Goal: Task Accomplishment & Management: Complete application form

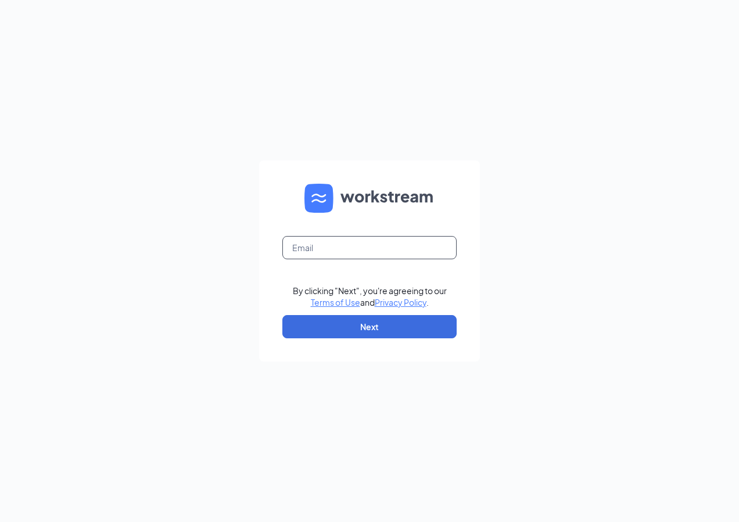
click at [328, 246] on input "text" at bounding box center [370, 247] width 174 height 23
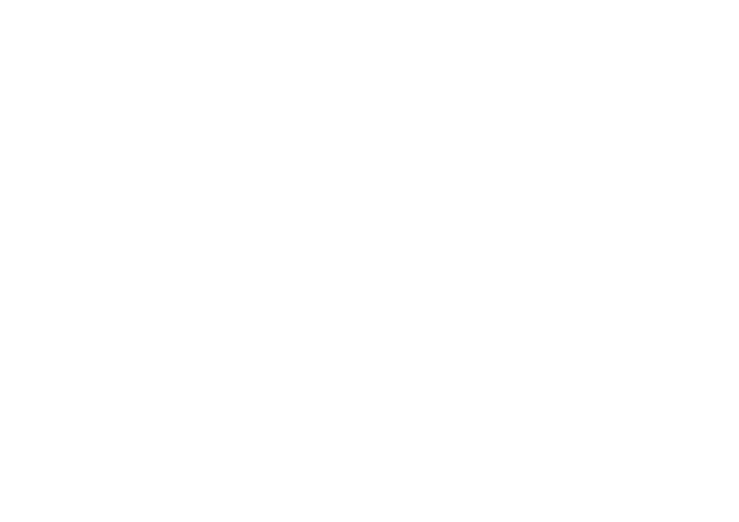
click at [354, 337] on body at bounding box center [369, 261] width 739 height 522
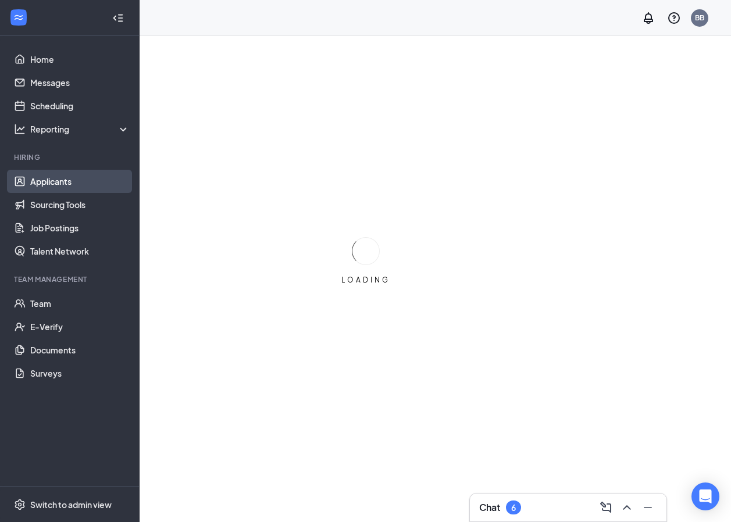
click at [67, 185] on link "Applicants" at bounding box center [79, 181] width 99 height 23
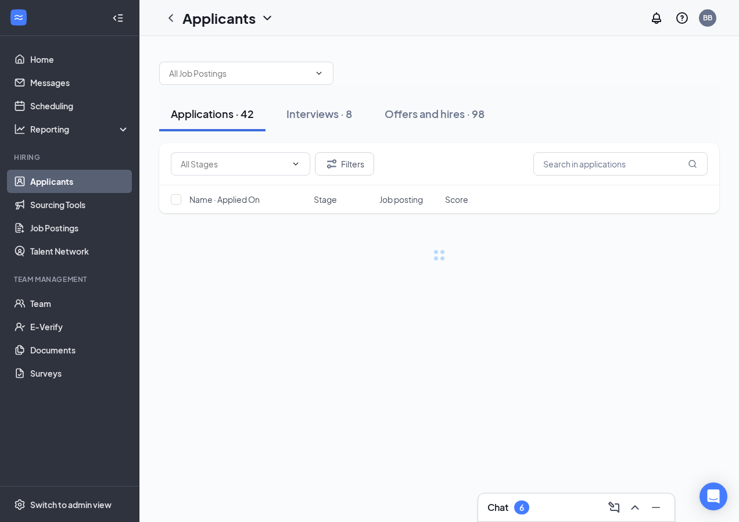
click at [66, 183] on link "Applicants" at bounding box center [79, 181] width 99 height 23
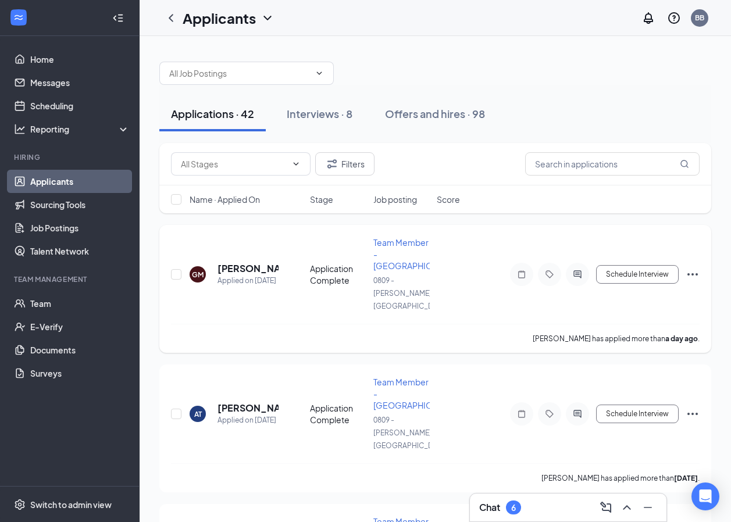
click at [693, 267] on icon "Ellipses" at bounding box center [692, 274] width 14 height 14
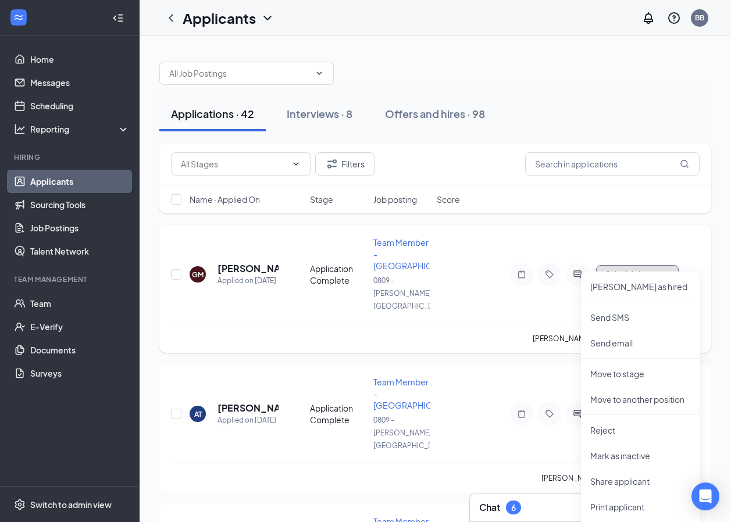
click at [631, 265] on button "Schedule Interview" at bounding box center [637, 274] width 83 height 19
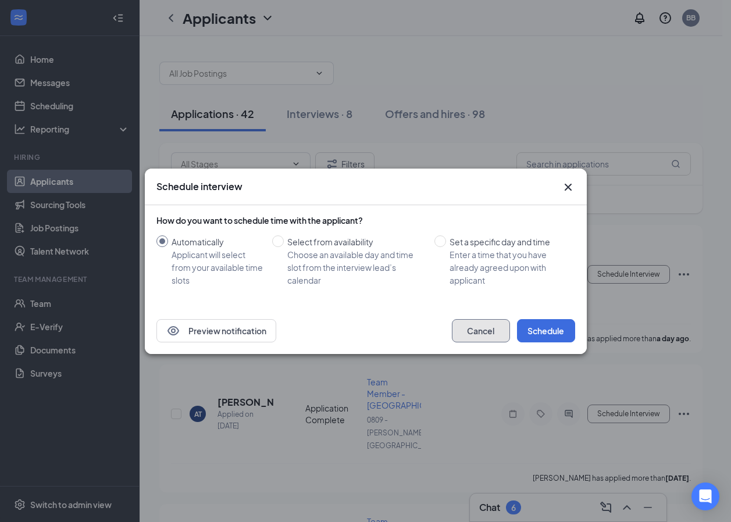
click at [492, 332] on button "Cancel" at bounding box center [481, 330] width 58 height 23
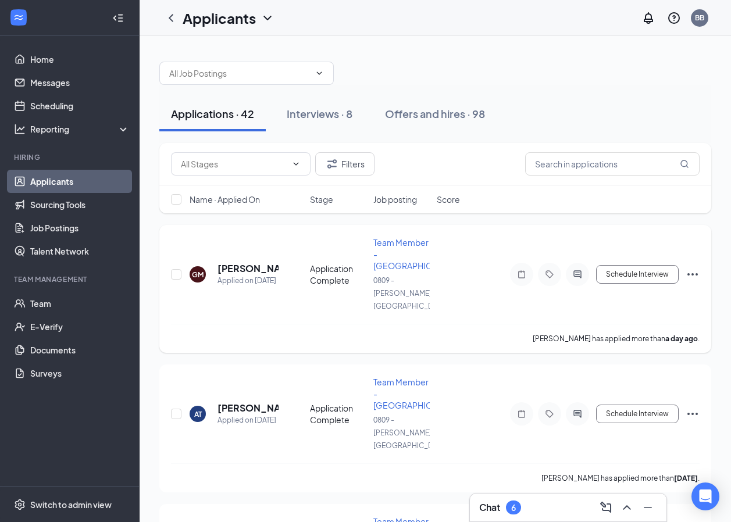
click at [689, 267] on icon "Ellipses" at bounding box center [692, 274] width 14 height 14
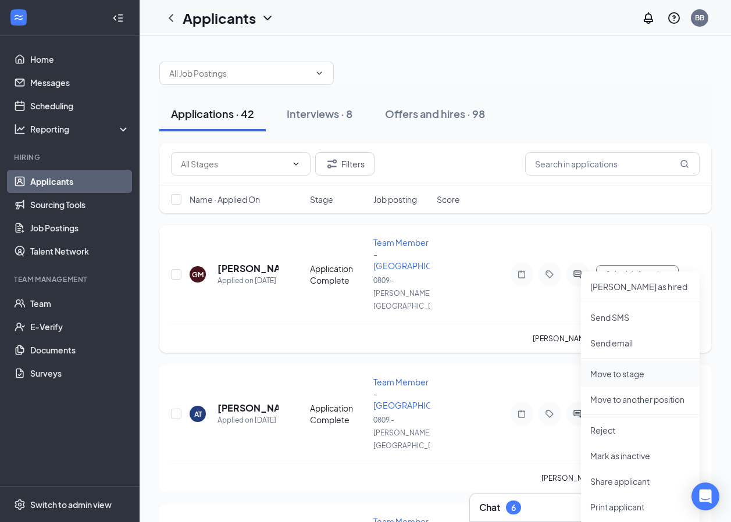
click at [638, 376] on p "Move to stage" at bounding box center [640, 374] width 100 height 12
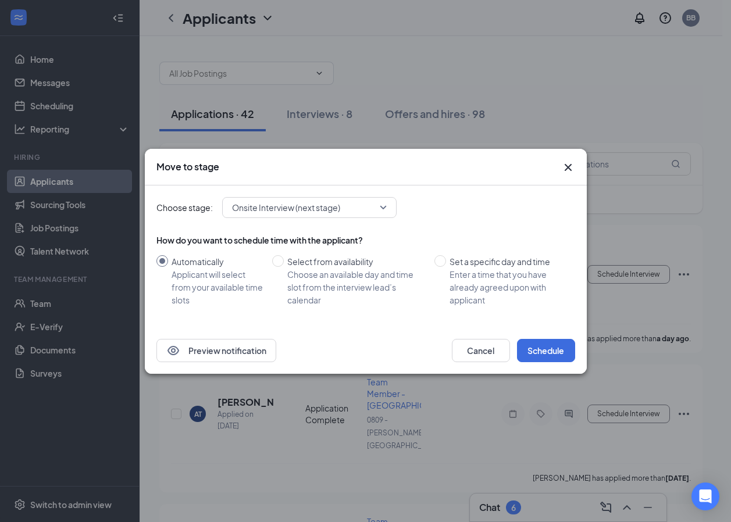
click at [376, 210] on span "Onsite Interview (next stage)" at bounding box center [304, 207] width 144 height 17
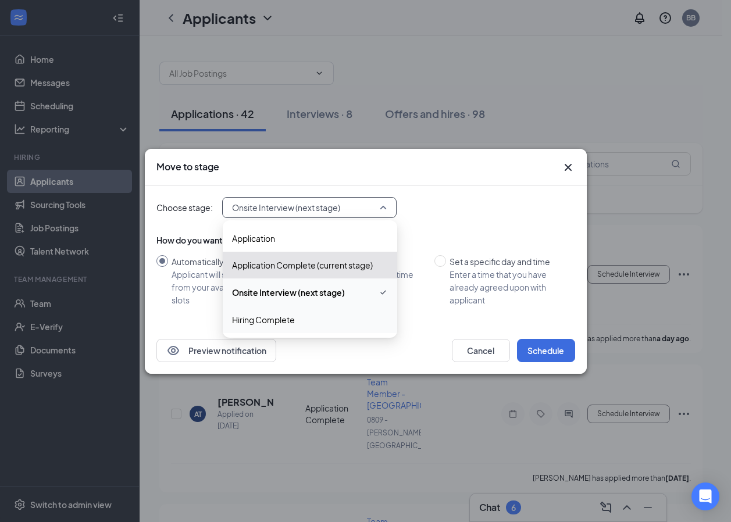
click at [271, 322] on span "Hiring Complete" at bounding box center [263, 319] width 63 height 13
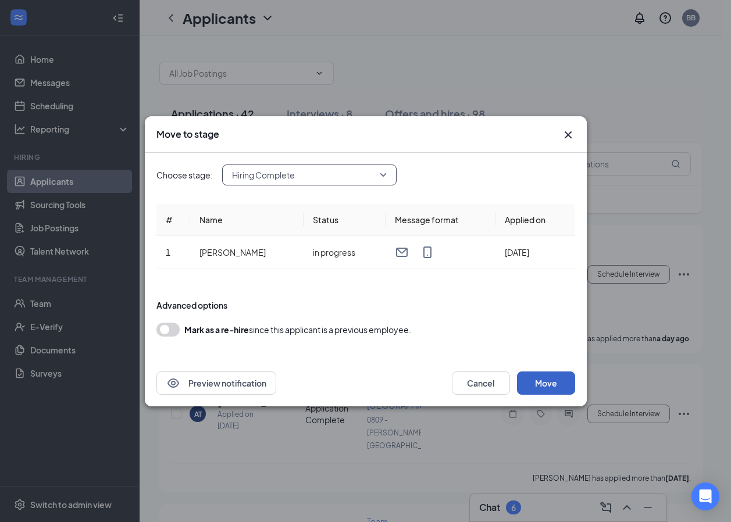
click at [552, 391] on button "Move" at bounding box center [546, 382] width 58 height 23
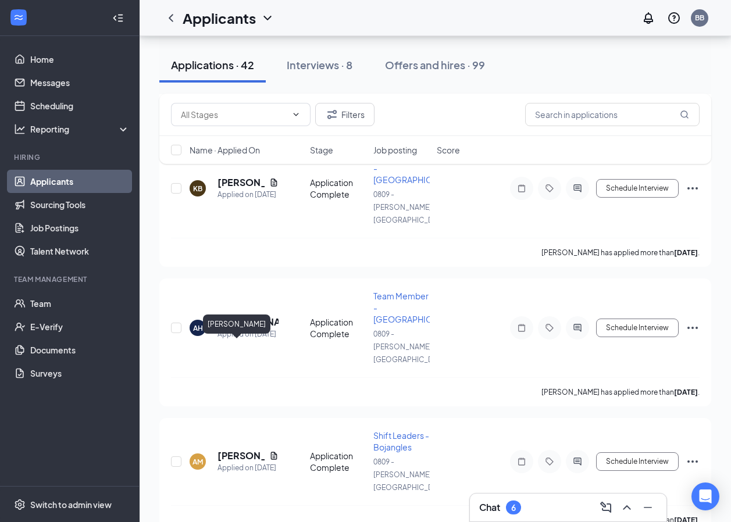
scroll to position [1976, 0]
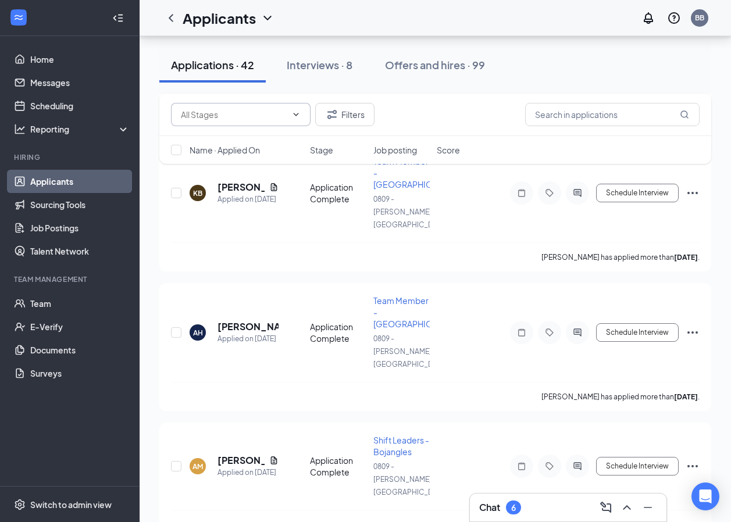
click at [216, 112] on input "text" at bounding box center [234, 114] width 106 height 13
click at [582, 123] on input "text" at bounding box center [612, 114] width 174 height 23
type input "dmiya"
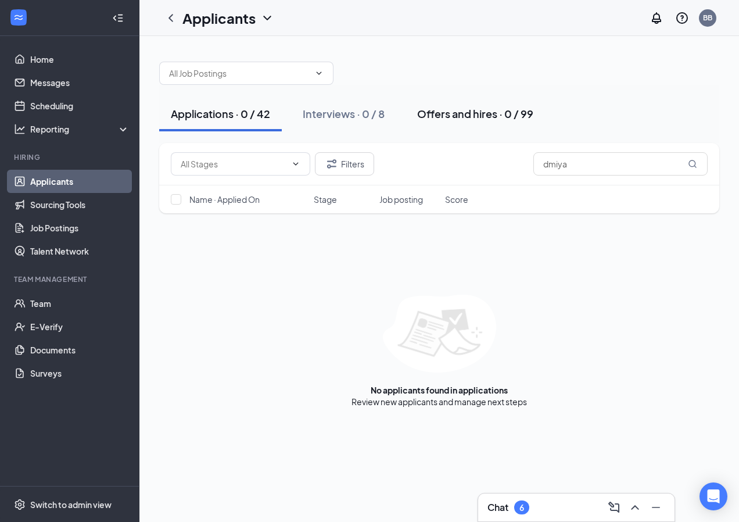
click at [474, 110] on div "Offers and hires · 0 / 99" at bounding box center [475, 113] width 116 height 15
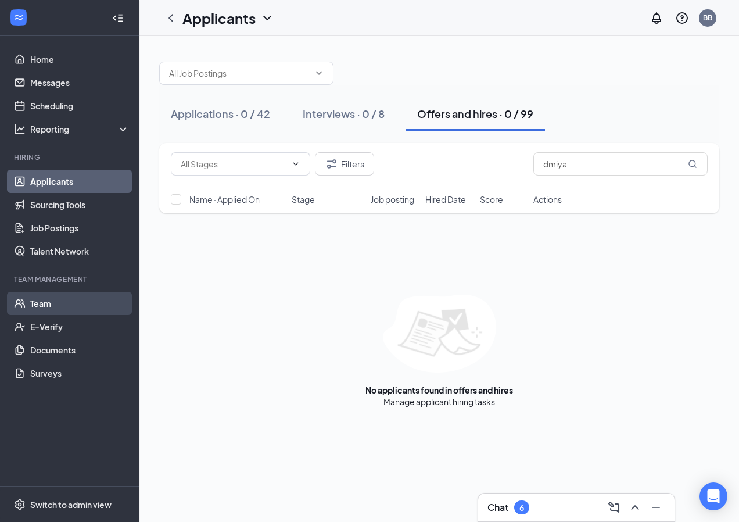
click at [40, 295] on link "Team" at bounding box center [79, 303] width 99 height 23
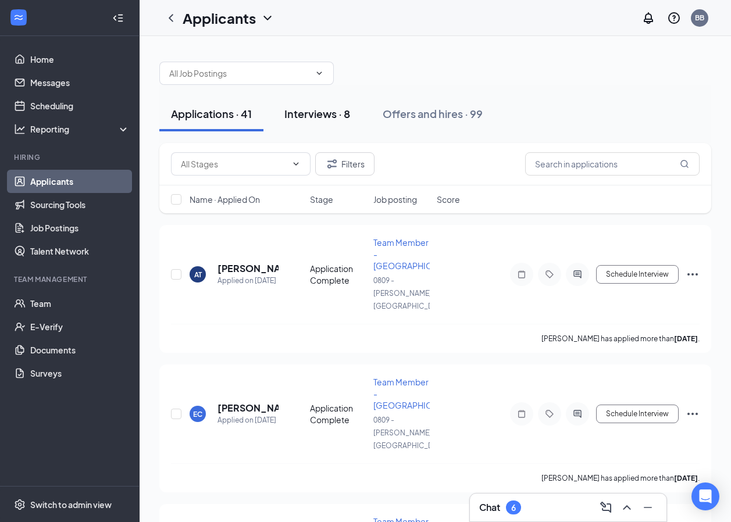
click at [344, 115] on div "Interviews · 8" at bounding box center [317, 113] width 66 height 15
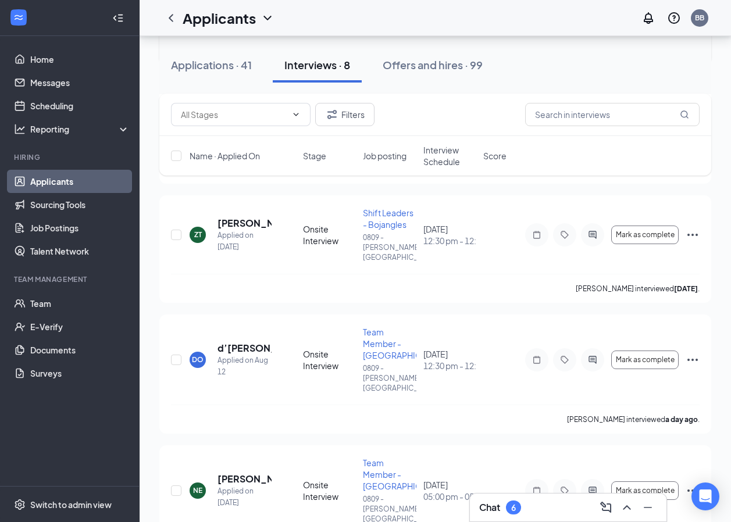
scroll to position [291, 0]
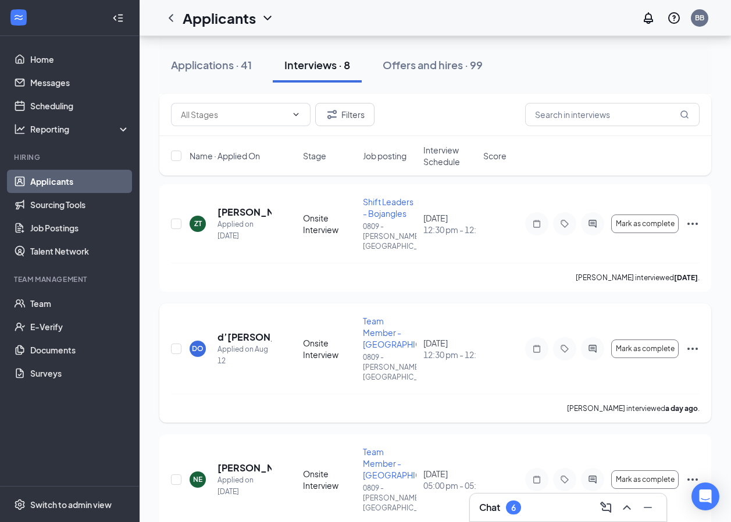
click at [688, 342] on icon "Ellipses" at bounding box center [692, 349] width 14 height 14
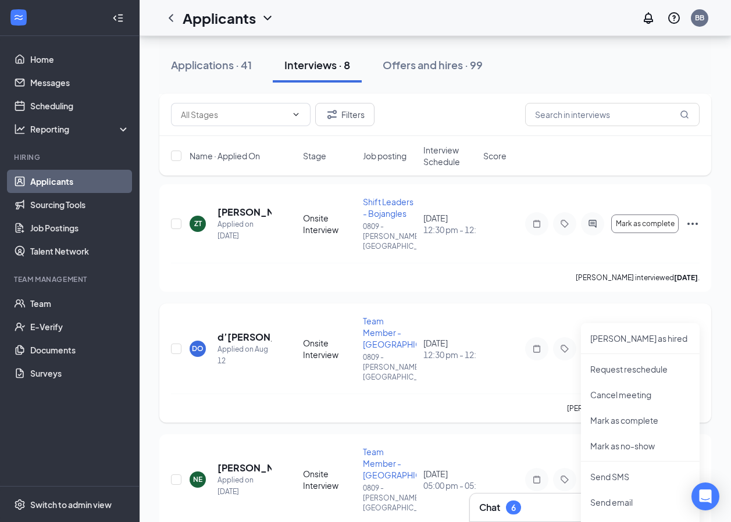
click at [644, 345] on span "Mark as complete" at bounding box center [645, 349] width 59 height 8
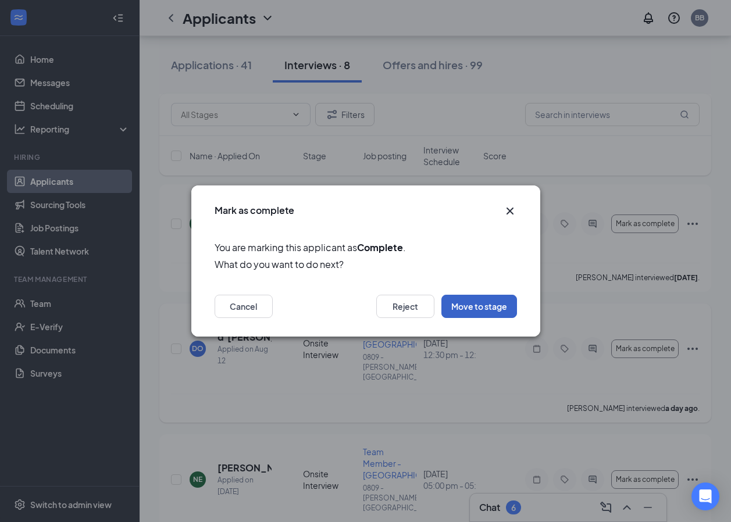
click at [494, 311] on button "Move to stage" at bounding box center [479, 306] width 76 height 23
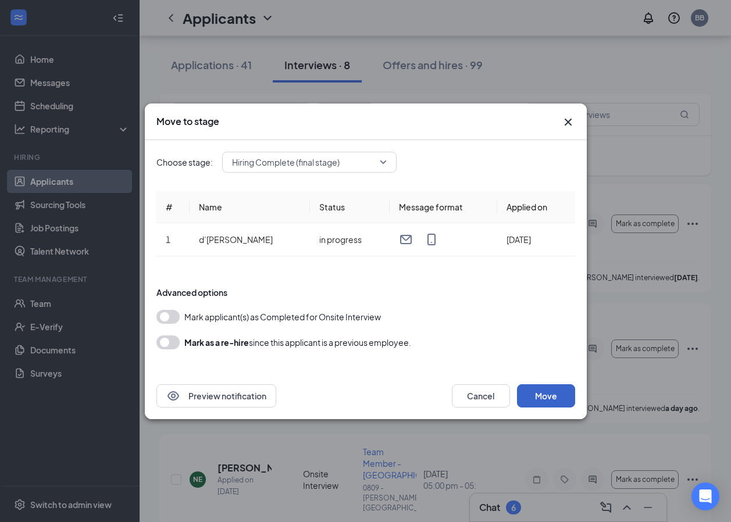
click at [550, 391] on button "Move" at bounding box center [546, 395] width 58 height 23
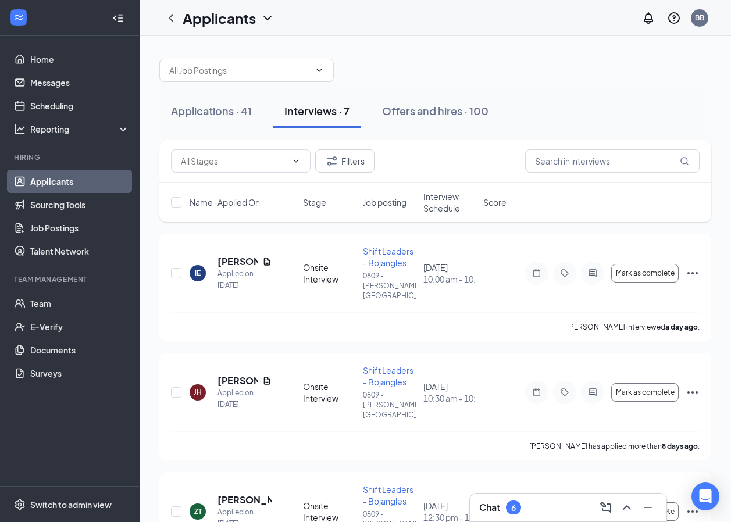
scroll to position [0, 0]
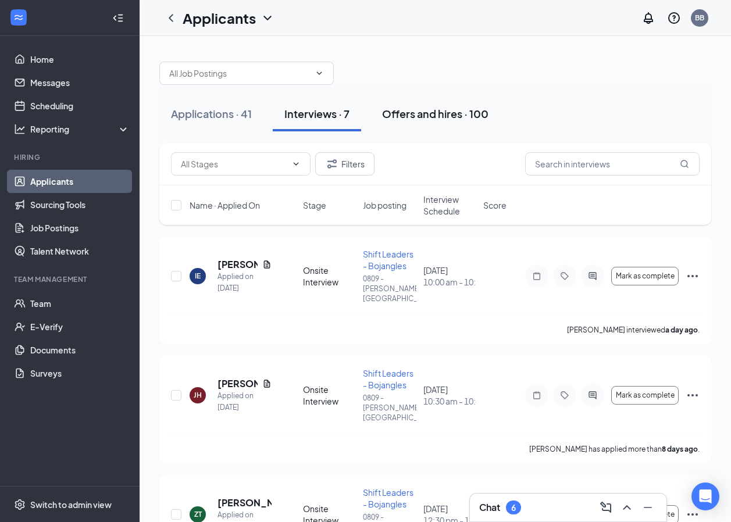
click at [450, 119] on div "Offers and hires · 100" at bounding box center [435, 113] width 106 height 15
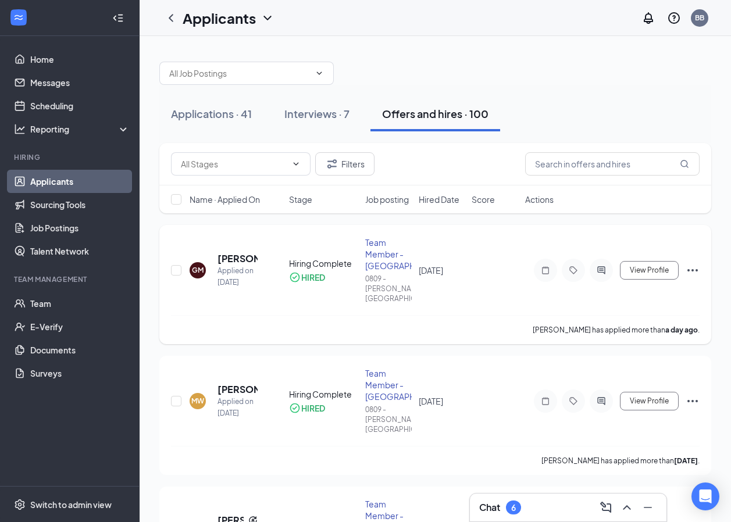
click at [688, 264] on icon "Ellipses" at bounding box center [692, 270] width 14 height 14
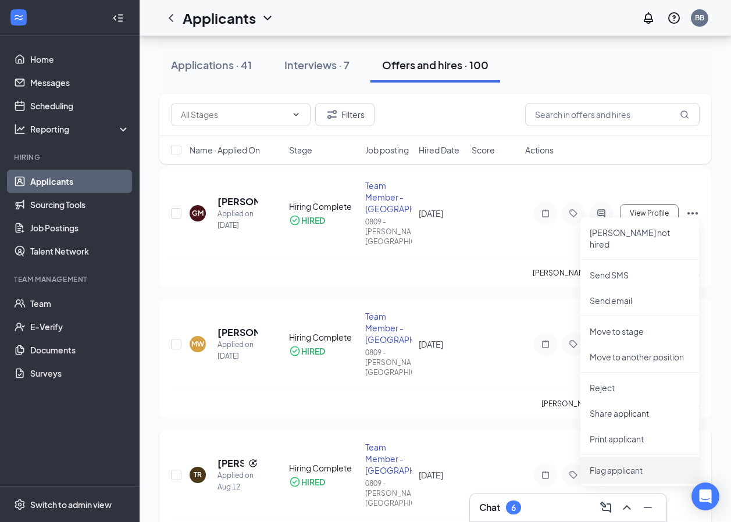
scroll to position [174, 0]
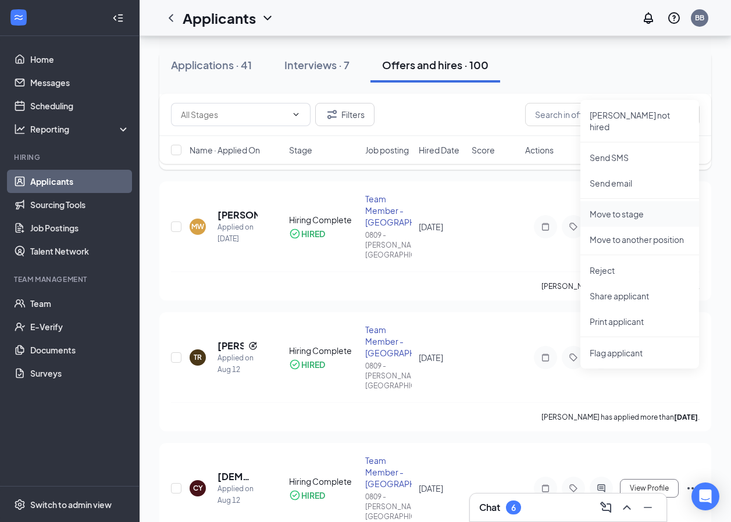
click at [622, 208] on p "Move to stage" at bounding box center [639, 214] width 100 height 12
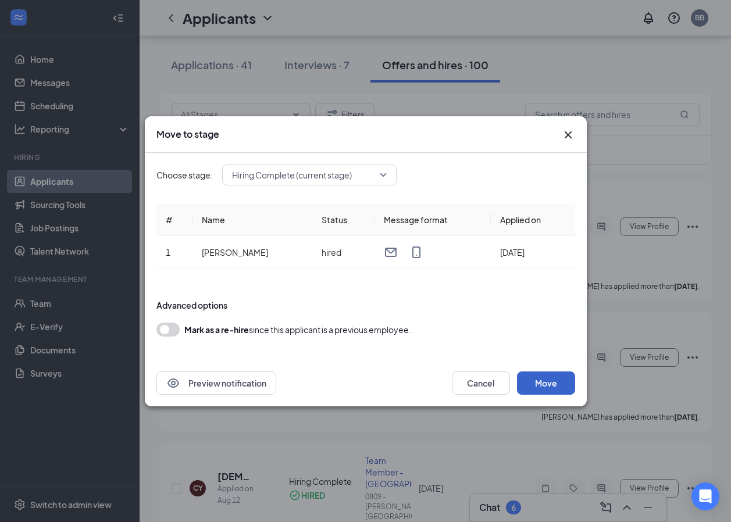
click at [539, 377] on button "Move" at bounding box center [546, 382] width 58 height 23
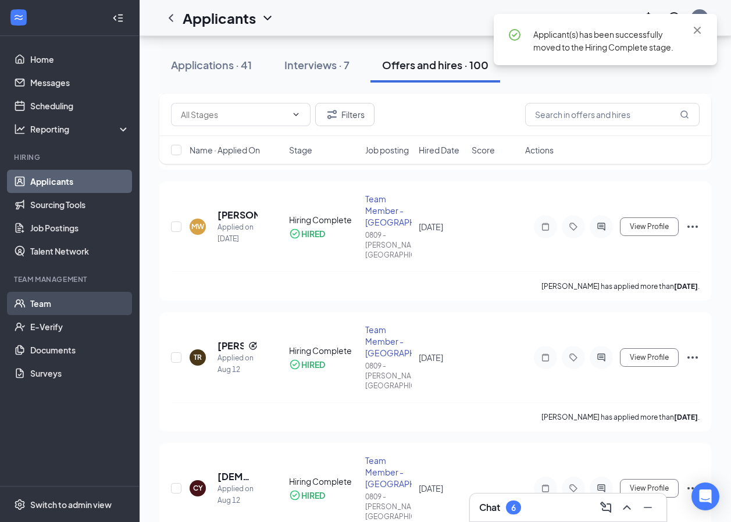
click at [44, 302] on link "Team" at bounding box center [79, 303] width 99 height 23
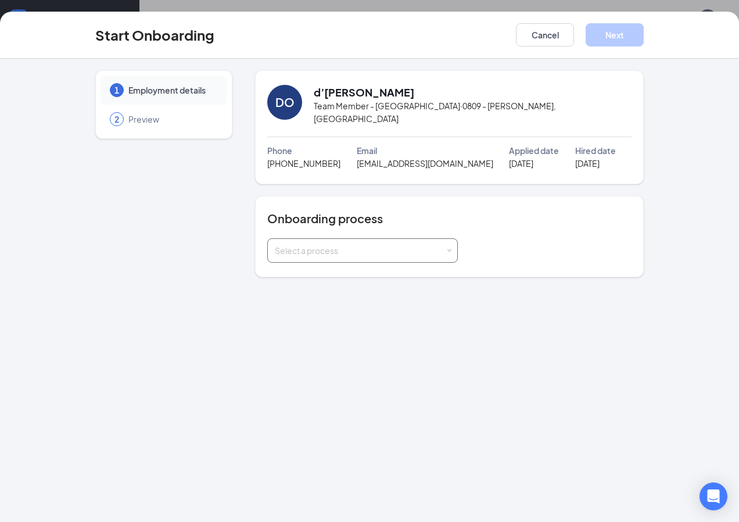
click at [438, 245] on div "Select a process" at bounding box center [360, 251] width 170 height 12
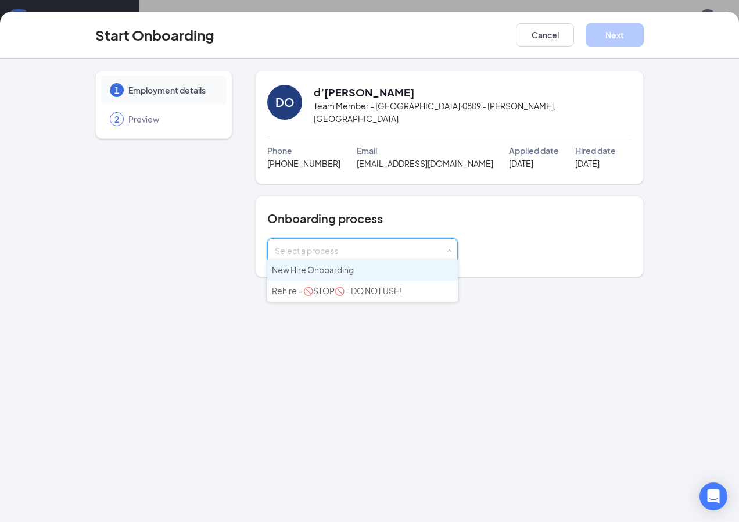
click at [321, 273] on span "New Hire Onboarding" at bounding box center [313, 269] width 82 height 10
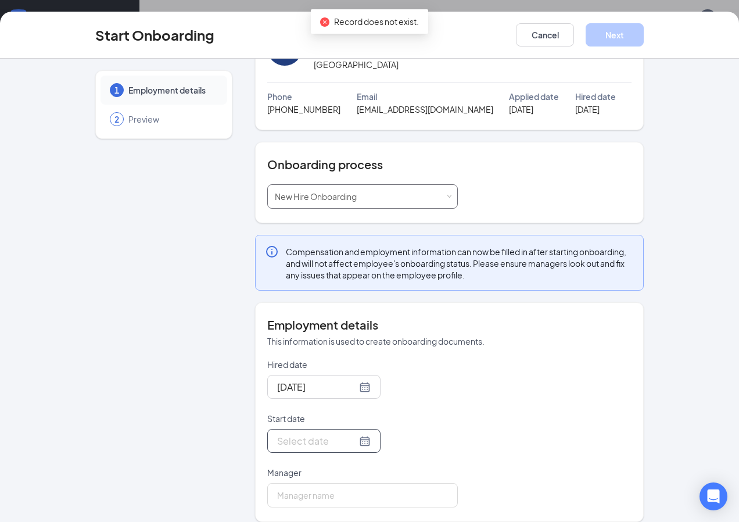
scroll to position [60, 0]
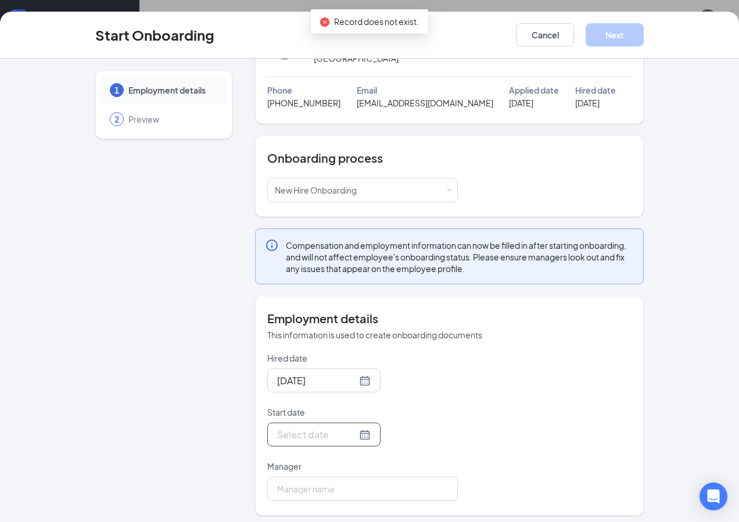
click at [353, 427] on div at bounding box center [324, 434] width 94 height 15
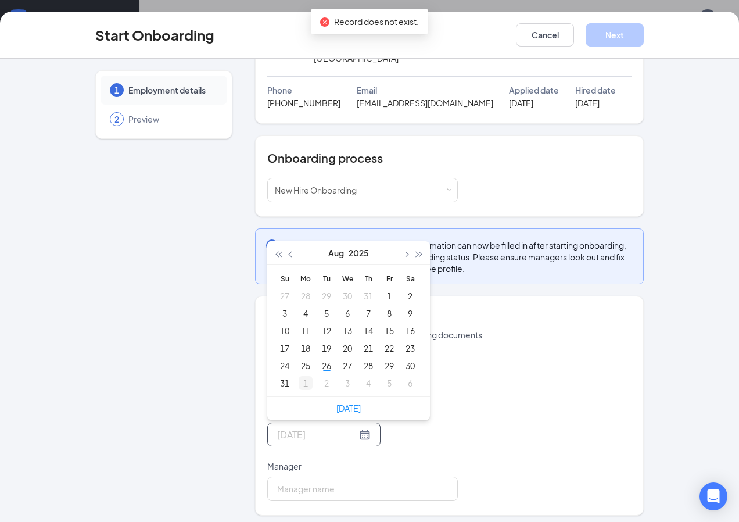
type input "Sep 1, 2025"
click at [300, 376] on div "1" at bounding box center [306, 383] width 14 height 14
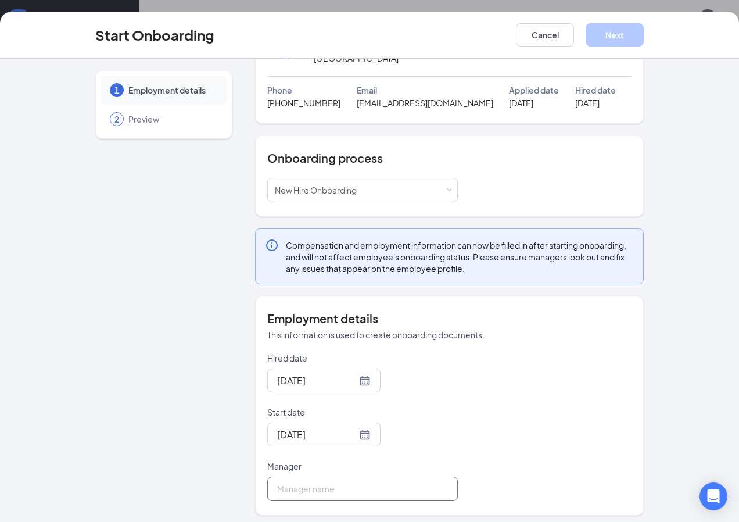
drag, startPoint x: 307, startPoint y: 487, endPoint x: 313, endPoint y: 503, distance: 17.5
click at [307, 487] on input "Manager" at bounding box center [362, 489] width 191 height 24
type input "Franklin Powe"
click at [600, 33] on button "Next" at bounding box center [615, 34] width 58 height 23
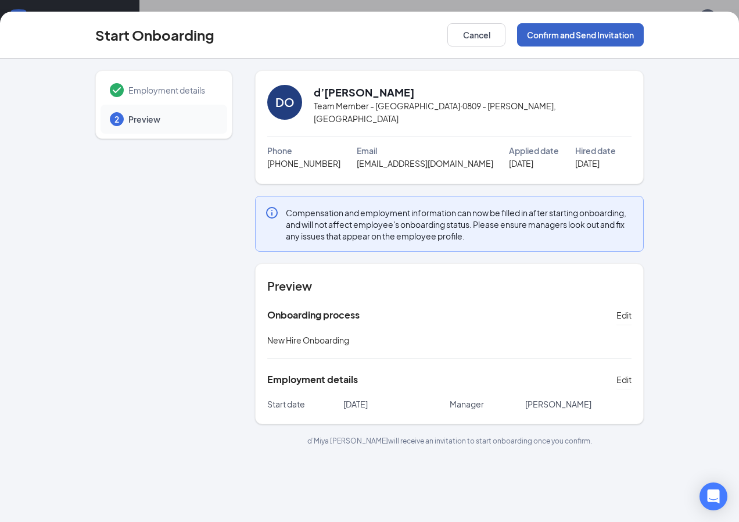
click at [600, 33] on button "Confirm and Send Invitation" at bounding box center [580, 34] width 127 height 23
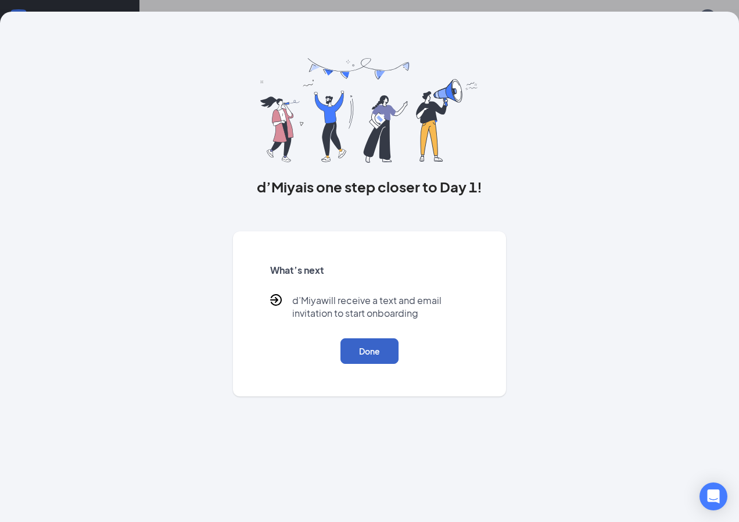
click at [389, 347] on button "Done" at bounding box center [370, 351] width 58 height 26
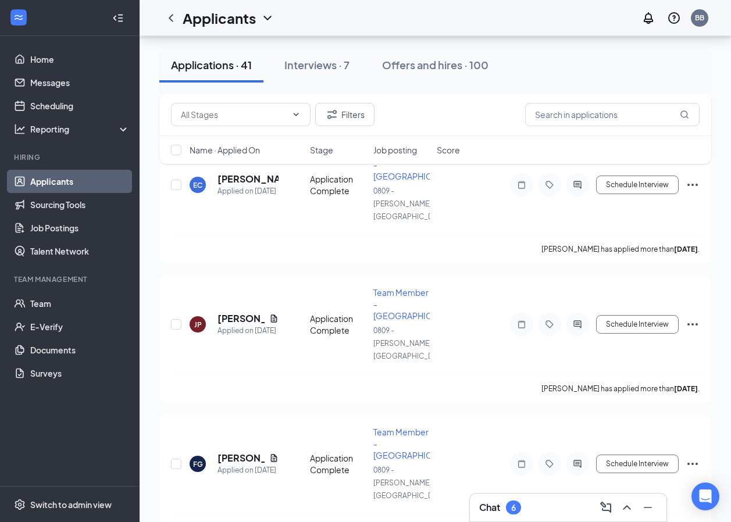
scroll to position [58, 0]
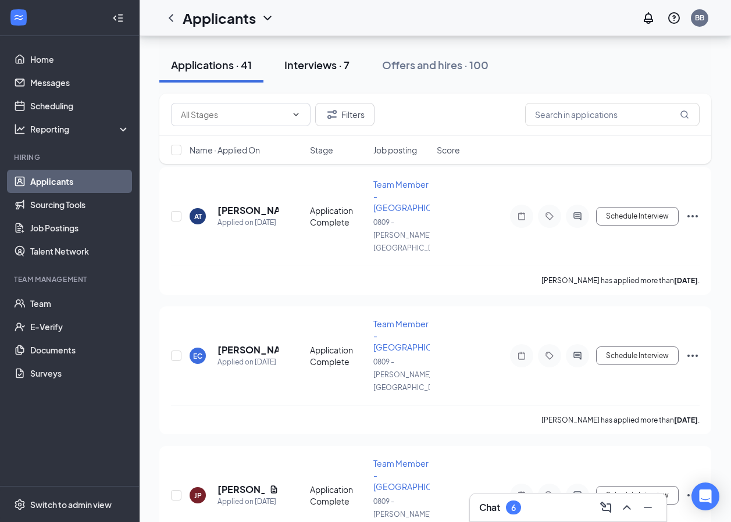
click at [335, 65] on div "Interviews · 7" at bounding box center [316, 65] width 65 height 15
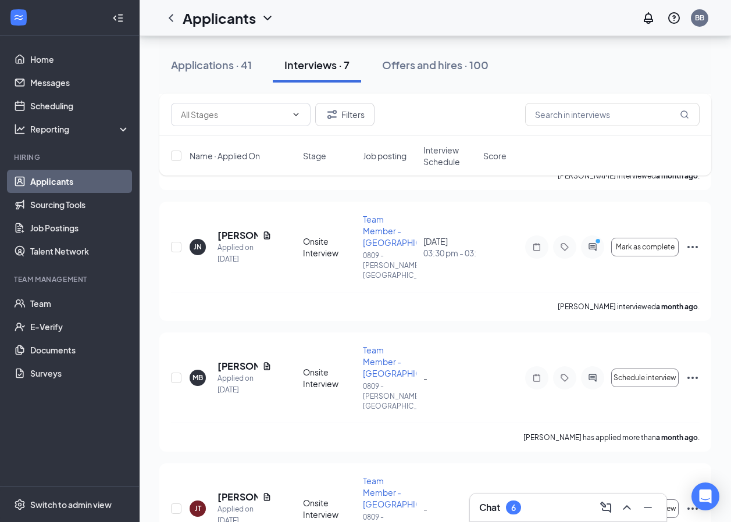
scroll to position [528, 0]
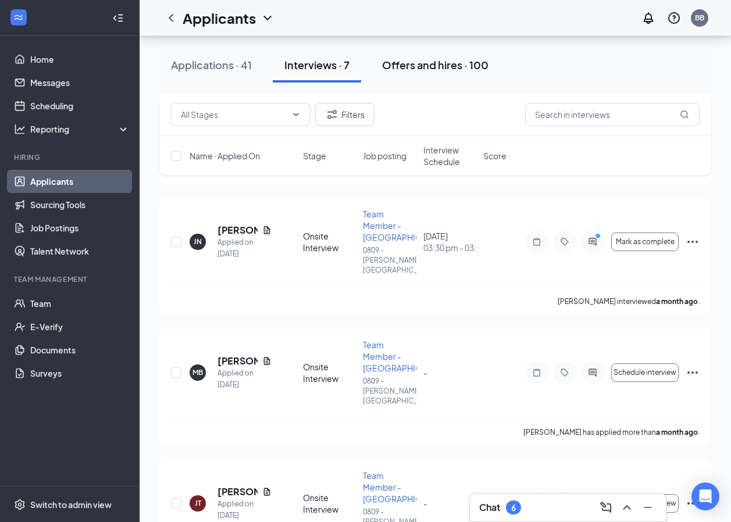
click at [428, 58] on div "Offers and hires · 100" at bounding box center [435, 65] width 106 height 15
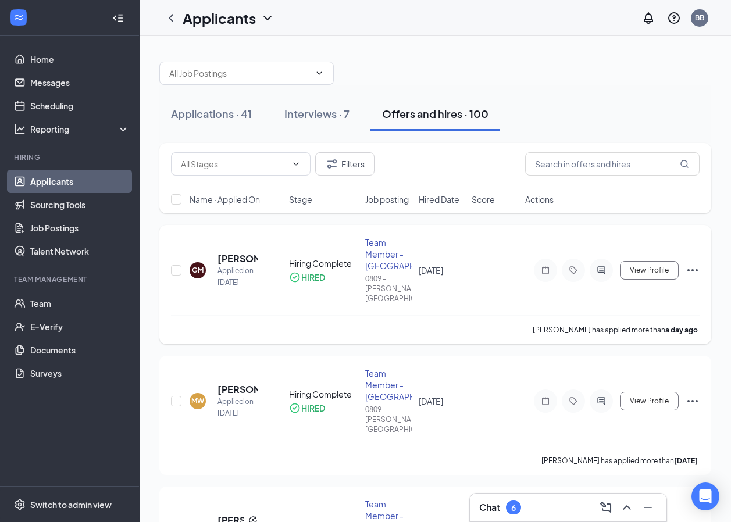
click at [687, 267] on icon "Ellipses" at bounding box center [692, 270] width 14 height 14
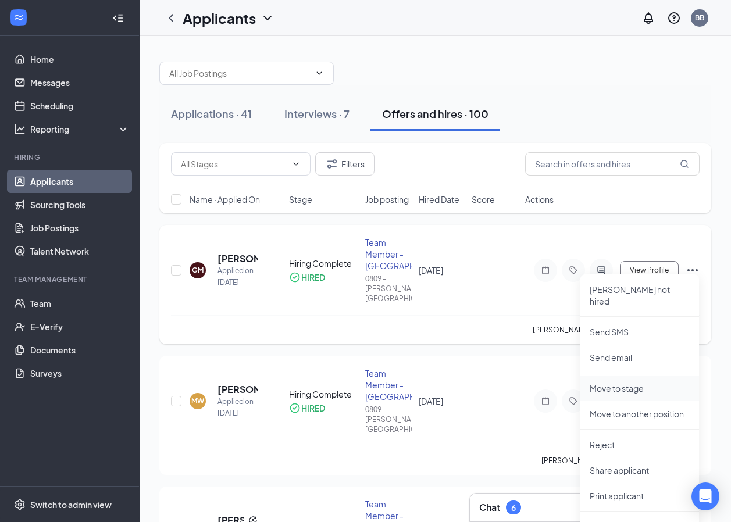
click at [617, 382] on p "Move to stage" at bounding box center [639, 388] width 100 height 12
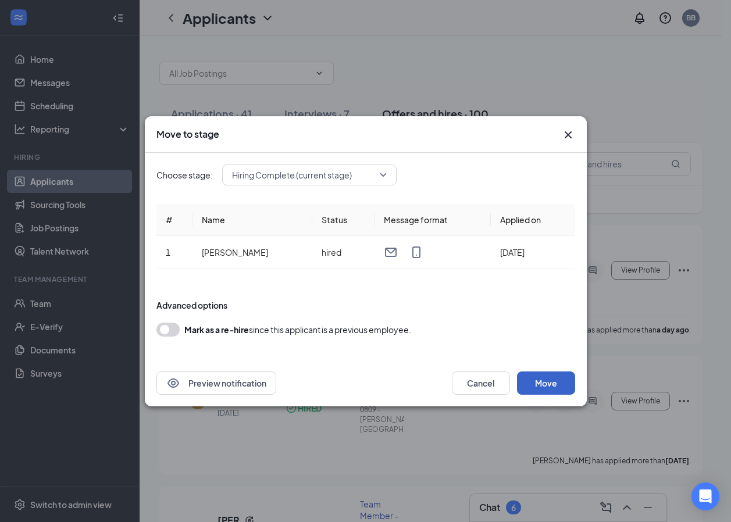
click at [546, 378] on button "Move" at bounding box center [546, 382] width 58 height 23
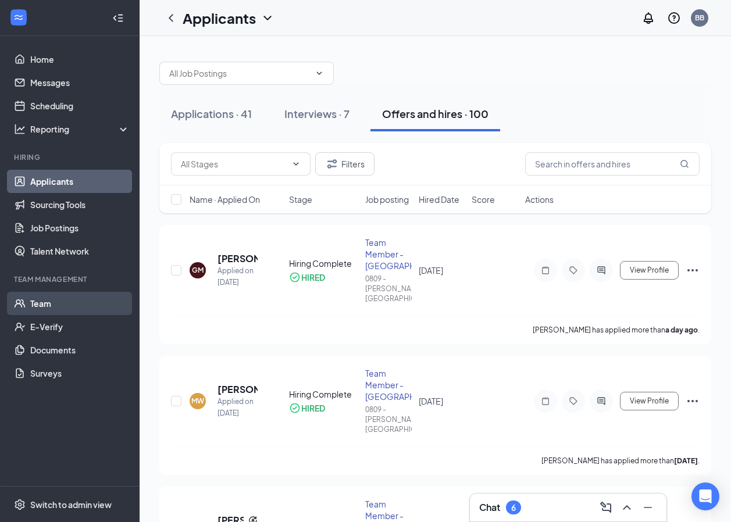
click at [30, 298] on link "Team" at bounding box center [79, 303] width 99 height 23
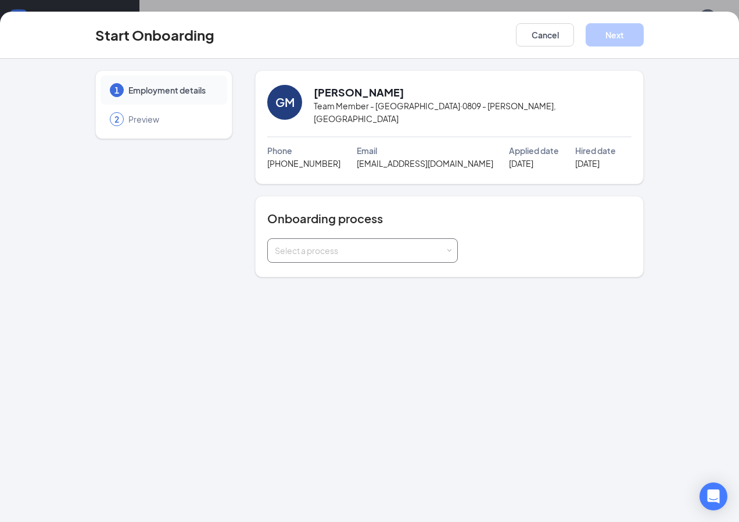
click at [433, 247] on div "Select a process" at bounding box center [360, 251] width 170 height 12
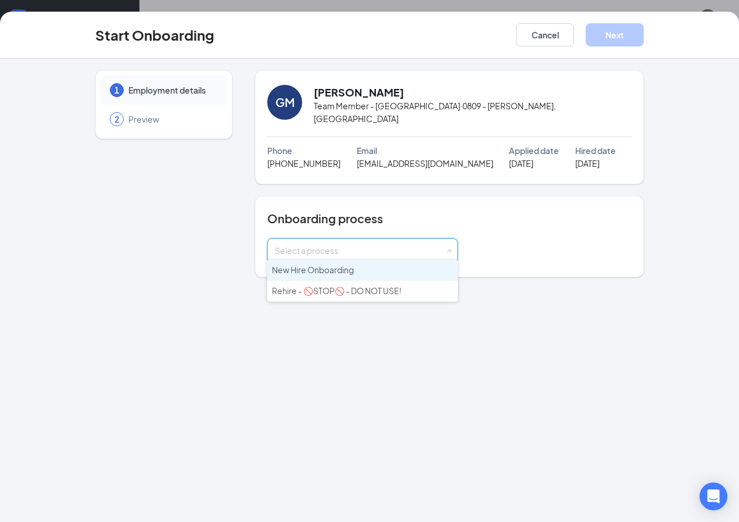
click at [318, 266] on span "New Hire Onboarding" at bounding box center [313, 269] width 82 height 10
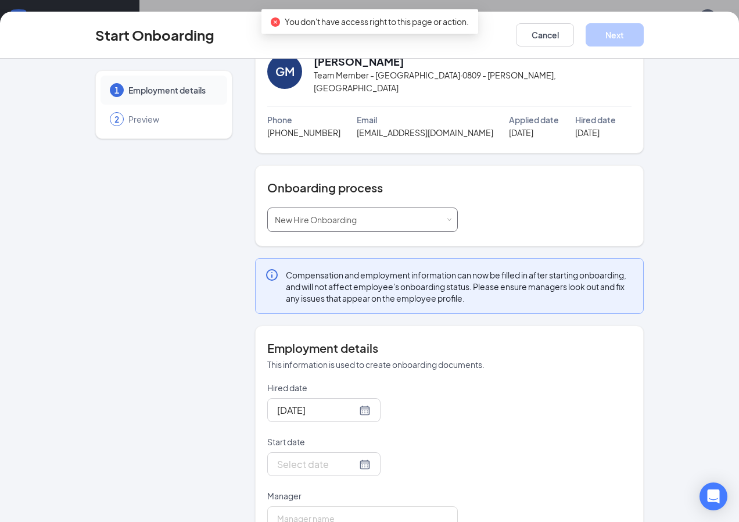
scroll to position [60, 0]
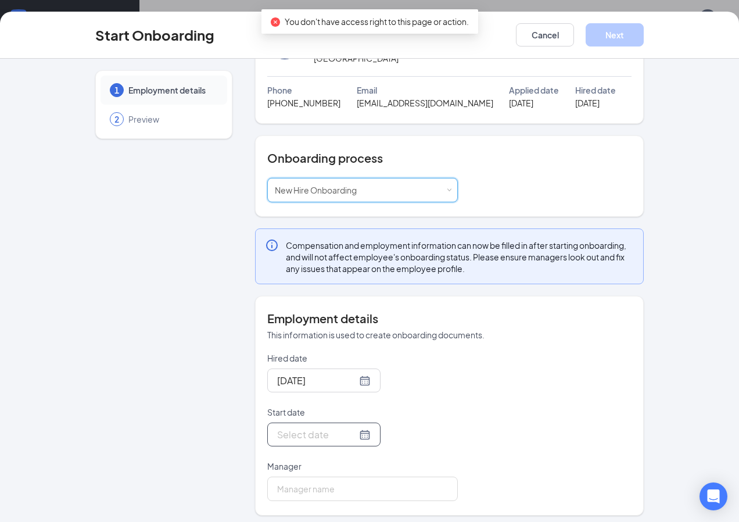
click at [349, 432] on div at bounding box center [324, 434] width 94 height 15
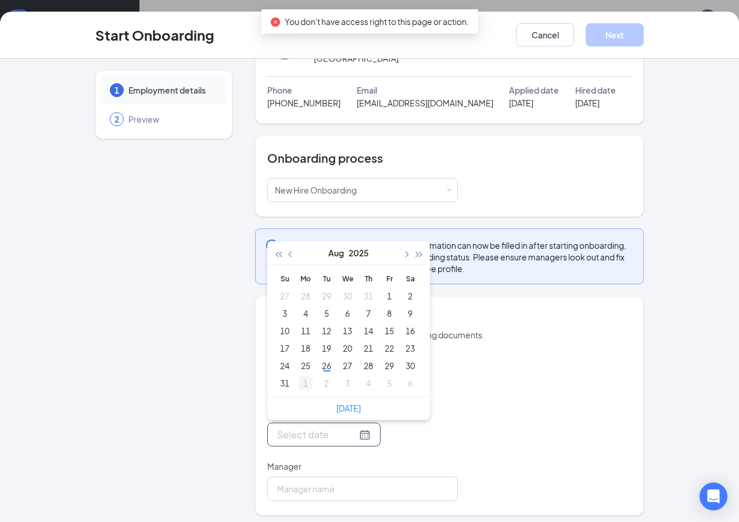
type input "[DATE]"
click at [299, 376] on div "1" at bounding box center [306, 383] width 14 height 14
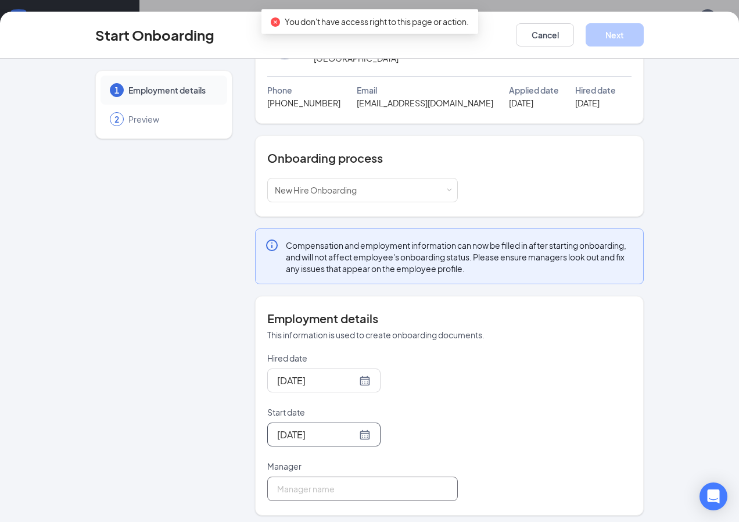
click at [307, 488] on input "Manager" at bounding box center [362, 489] width 191 height 24
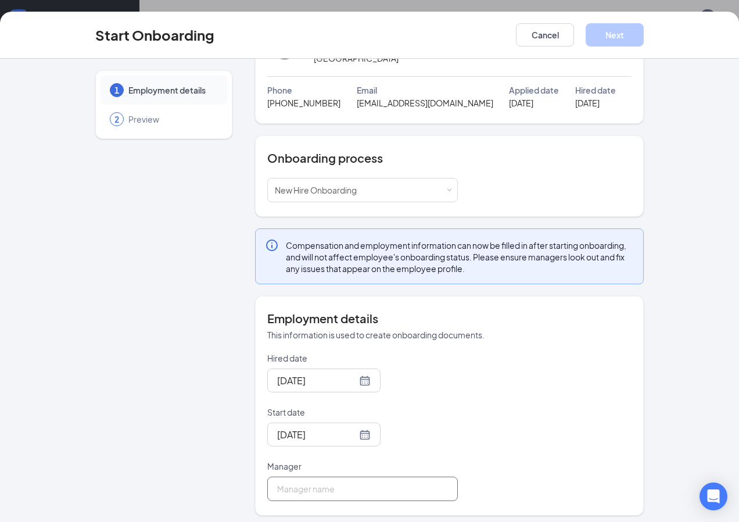
type input "[PERSON_NAME]"
click at [609, 30] on button "Next" at bounding box center [615, 34] width 58 height 23
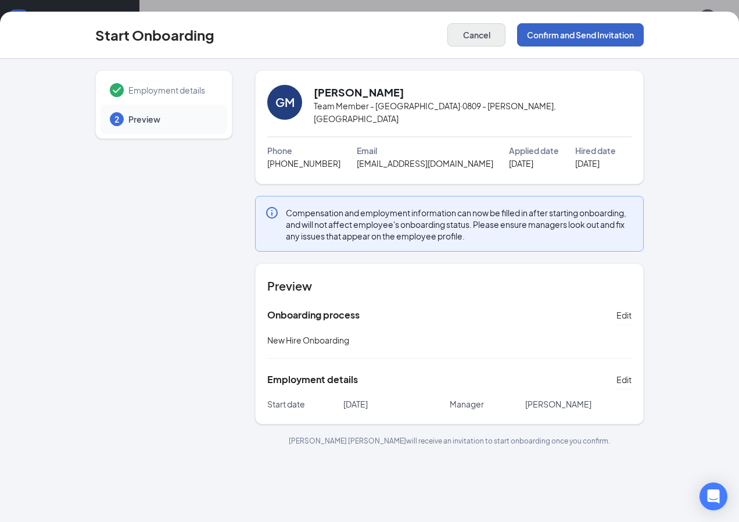
drag, startPoint x: 570, startPoint y: 37, endPoint x: 554, endPoint y: 37, distance: 15.7
click at [570, 37] on button "Confirm and Send Invitation" at bounding box center [580, 34] width 127 height 23
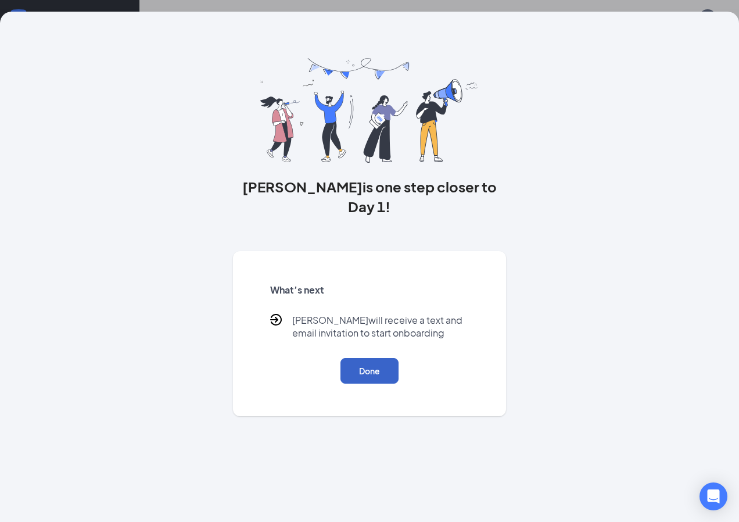
click at [376, 358] on button "Done" at bounding box center [370, 371] width 58 height 26
